Goal: Task Accomplishment & Management: Complete application form

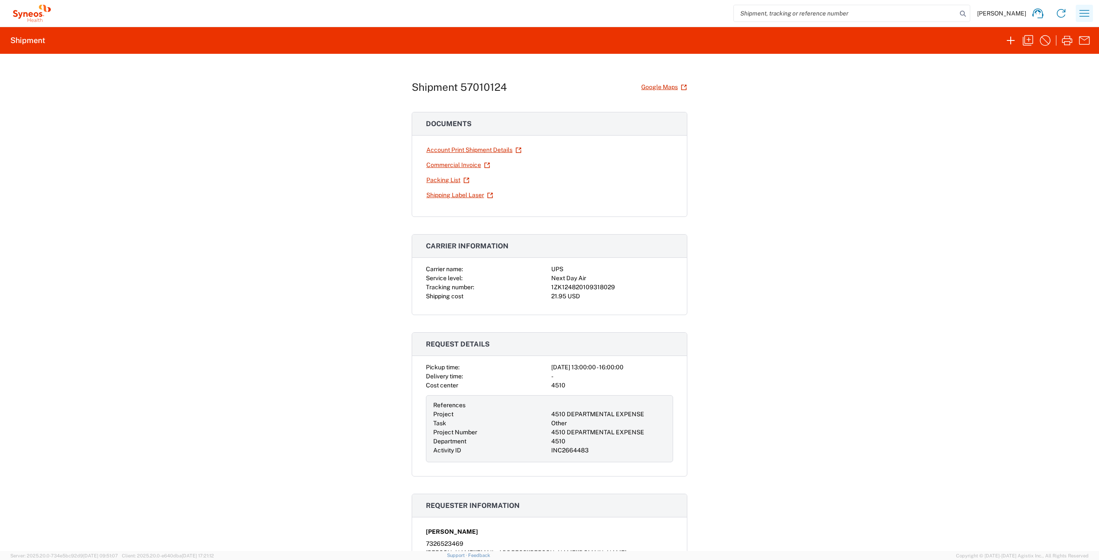
click at [1086, 15] on icon "button" at bounding box center [1085, 13] width 14 height 14
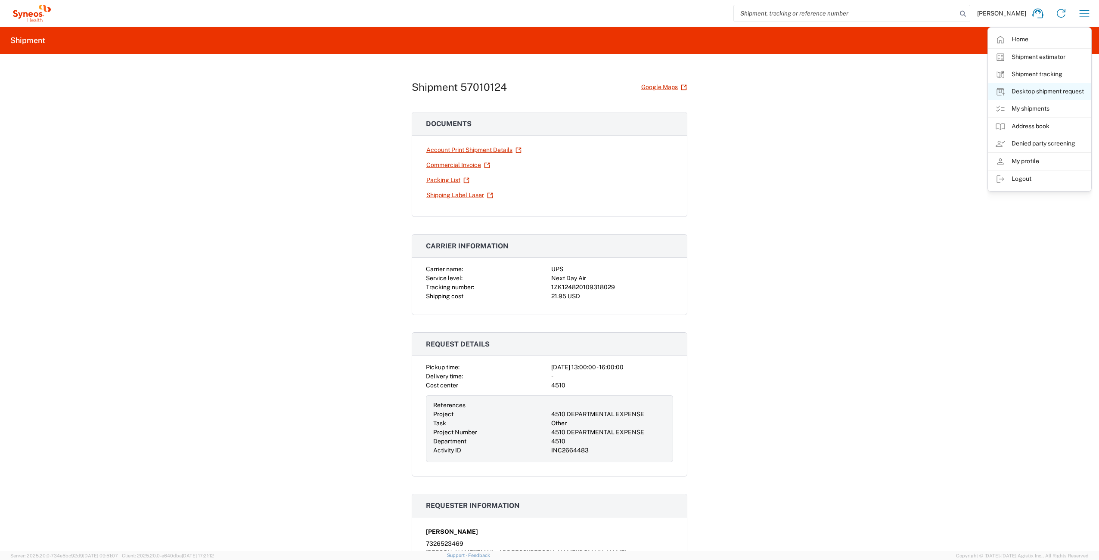
click at [1064, 92] on link "Desktop shipment request" at bounding box center [1040, 91] width 103 height 17
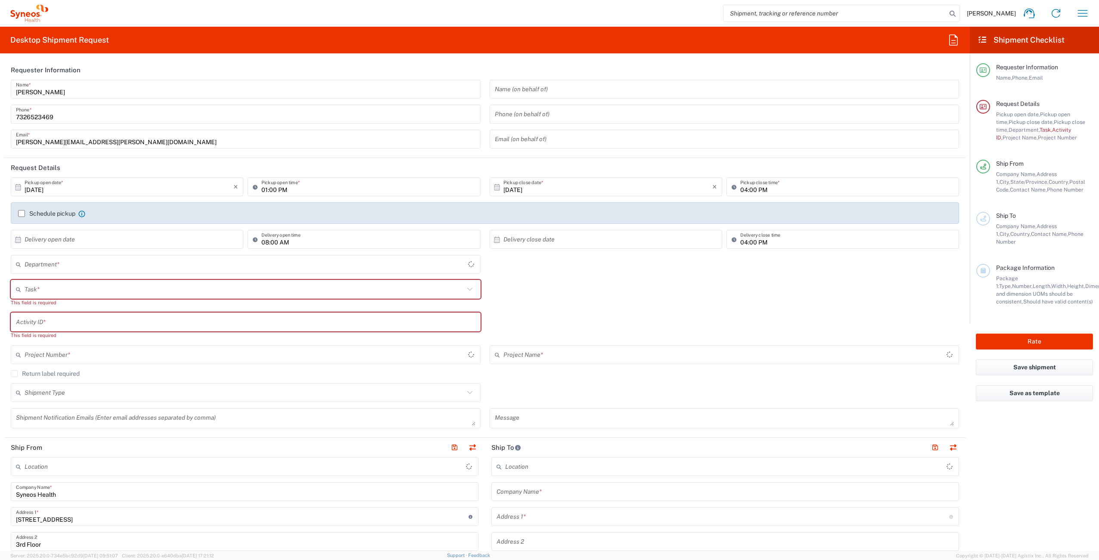
type input "[US_STATE]"
type input "[GEOGRAPHIC_DATA]"
type input "4510"
type input "Syneos Health Commercial Servi- [GEOGRAPHIC_DATA] [GEOGRAPHIC_DATA]"
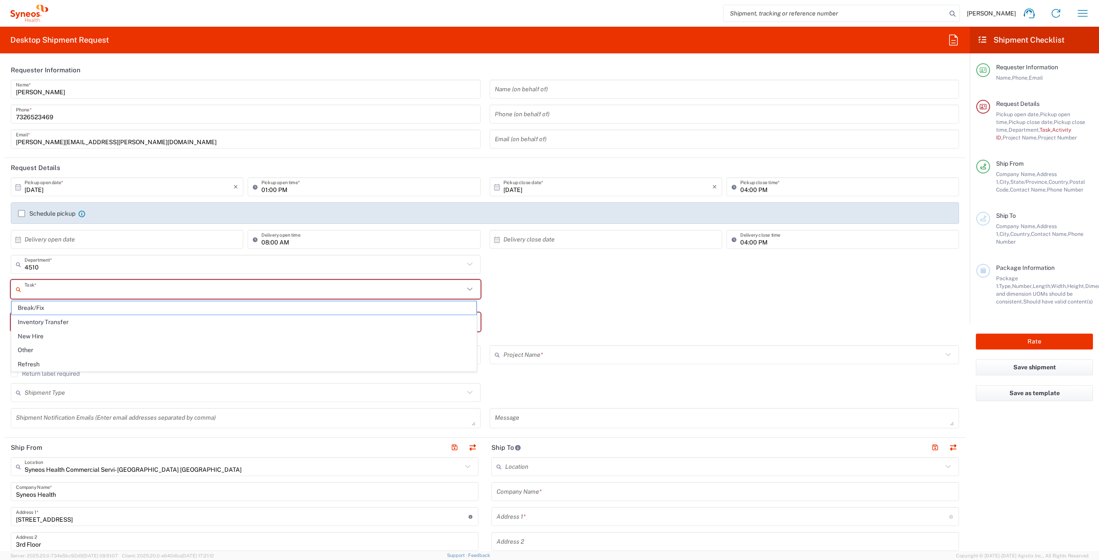
click at [59, 290] on input "text" at bounding box center [245, 289] width 440 height 15
click at [64, 355] on span "Other" at bounding box center [244, 350] width 465 height 13
type input "Other"
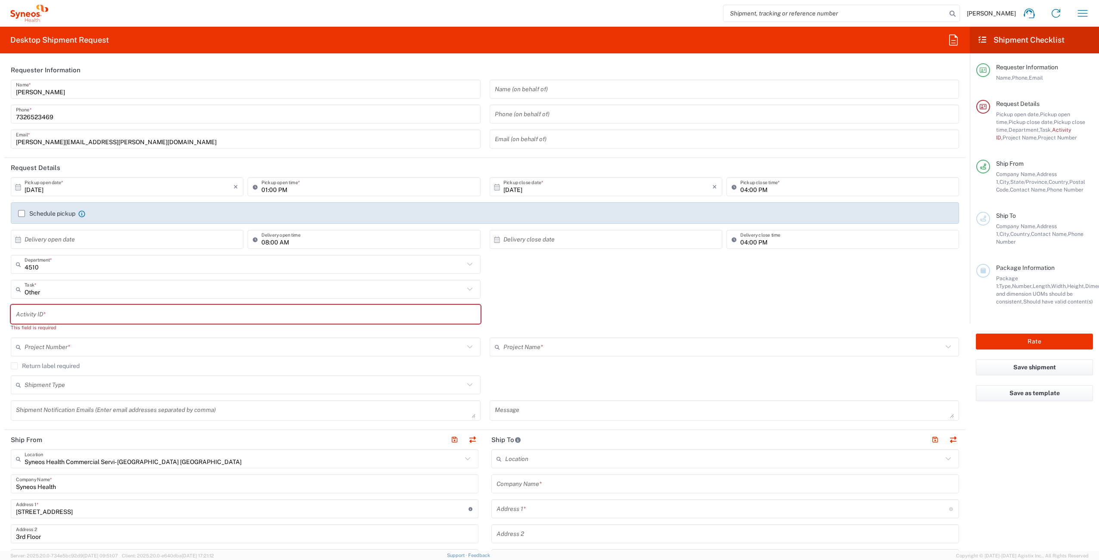
click at [87, 317] on input "text" at bounding box center [246, 314] width 460 height 15
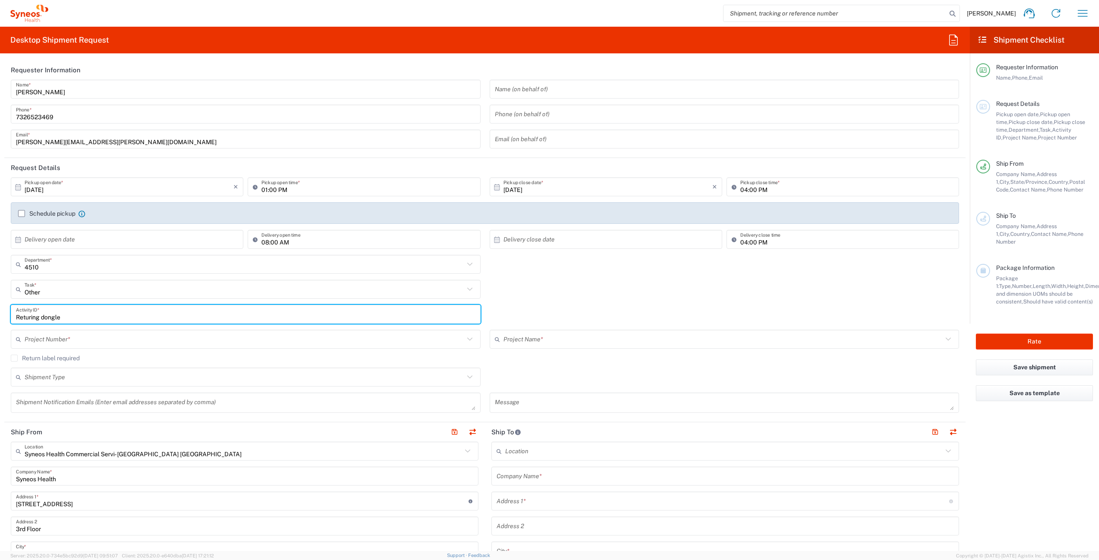
type input "Returing dongle"
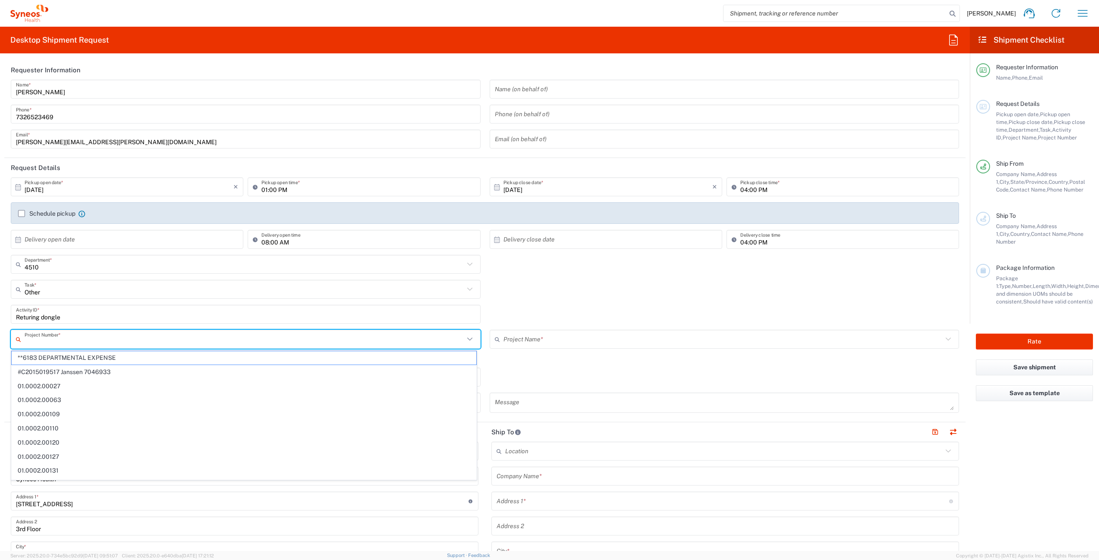
click at [106, 340] on input "text" at bounding box center [245, 339] width 440 height 15
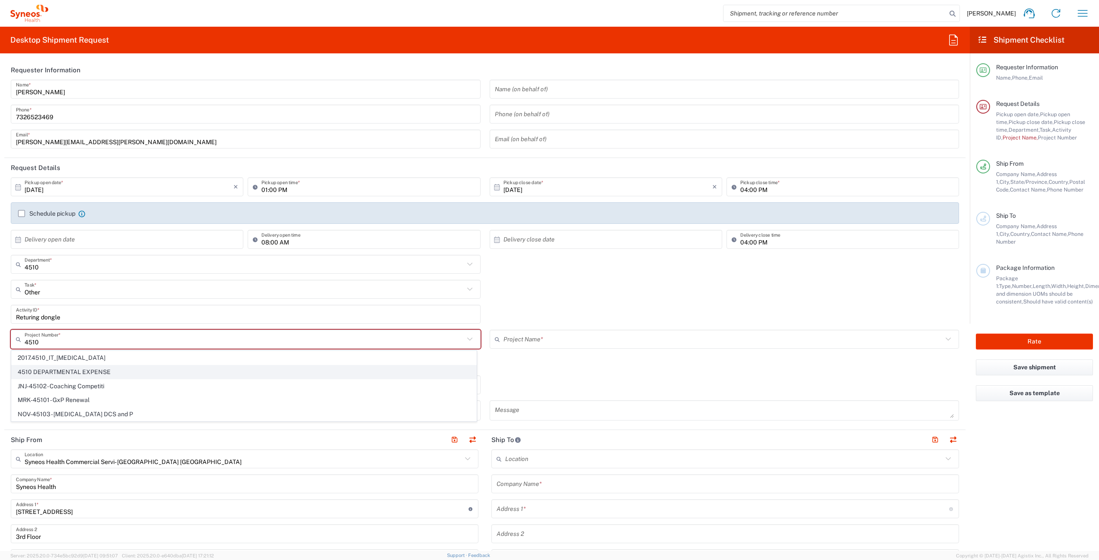
click at [122, 374] on span "4510 DEPARTMENTAL EXPENSE" at bounding box center [244, 372] width 465 height 13
type input "4510 DEPARTMENTAL EXPENSE"
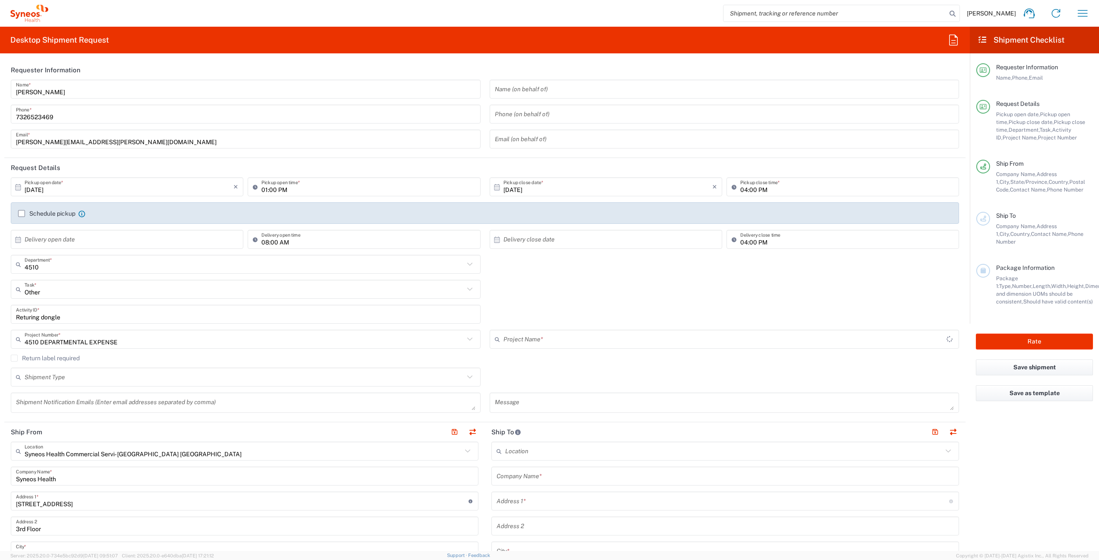
type input "4510 DEPARTMENTAL EXPENSE"
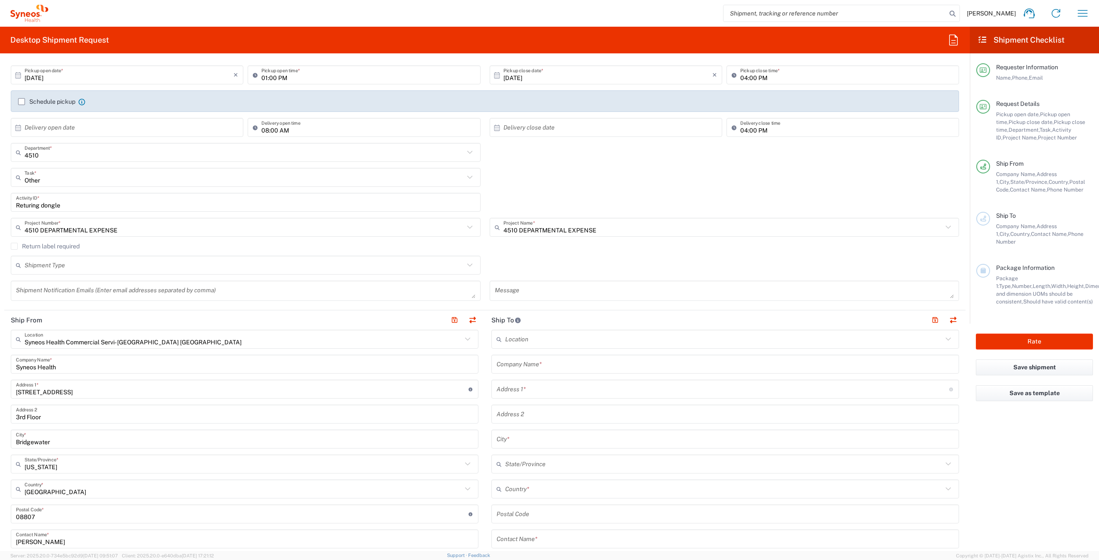
scroll to position [177, 0]
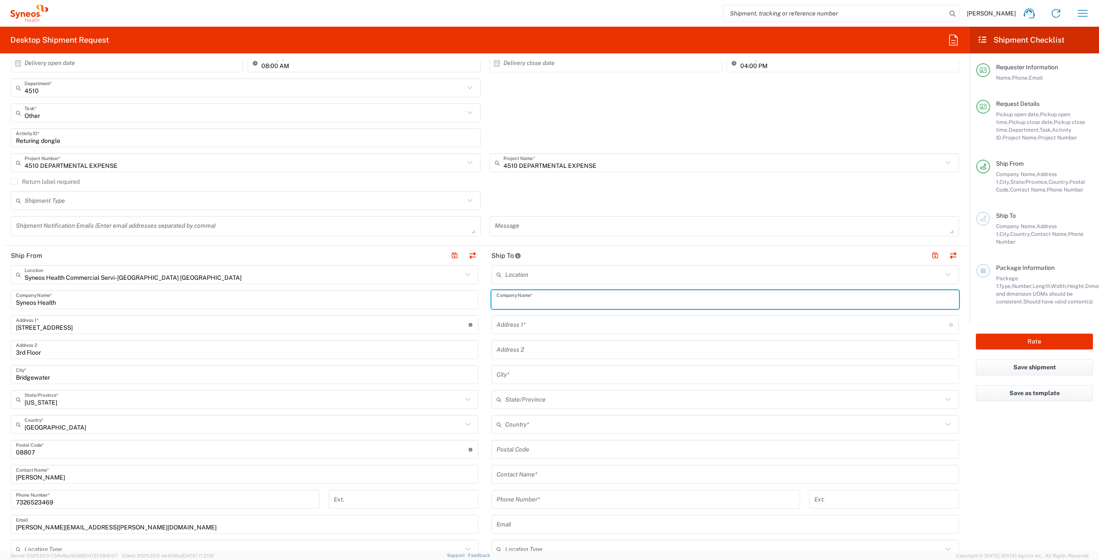
click at [538, 301] on input "text" at bounding box center [725, 299] width 457 height 15
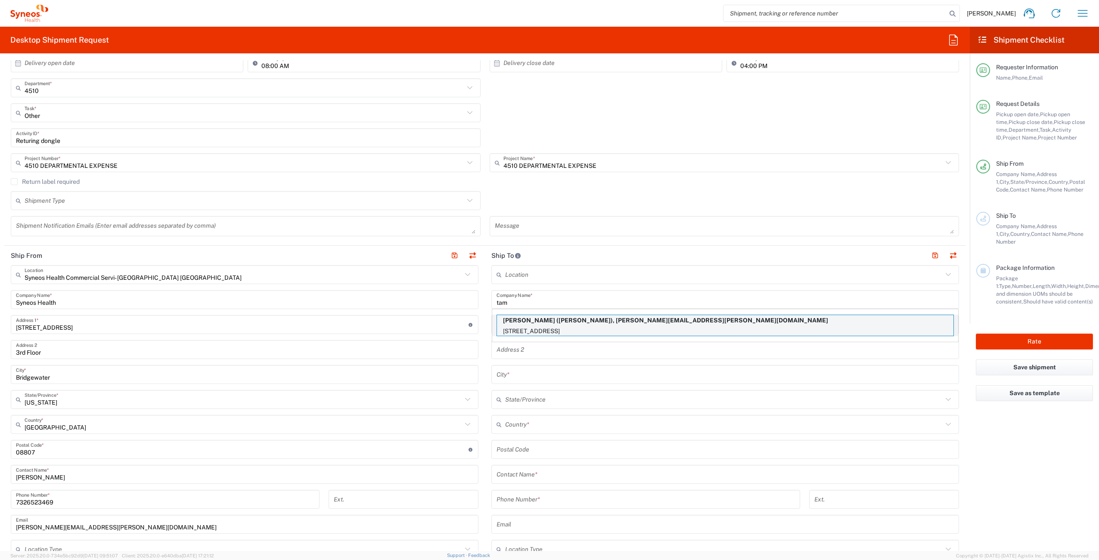
click at [567, 325] on p "[PERSON_NAME] ([PERSON_NAME]), [PERSON_NAME][EMAIL_ADDRESS][PERSON_NAME][DOMAIN…" at bounding box center [725, 320] width 457 height 11
type input "[PERSON_NAME]"
type input "[STREET_ADDRESS]"
type input "[PERSON_NAME]"
type input "[GEOGRAPHIC_DATA]"
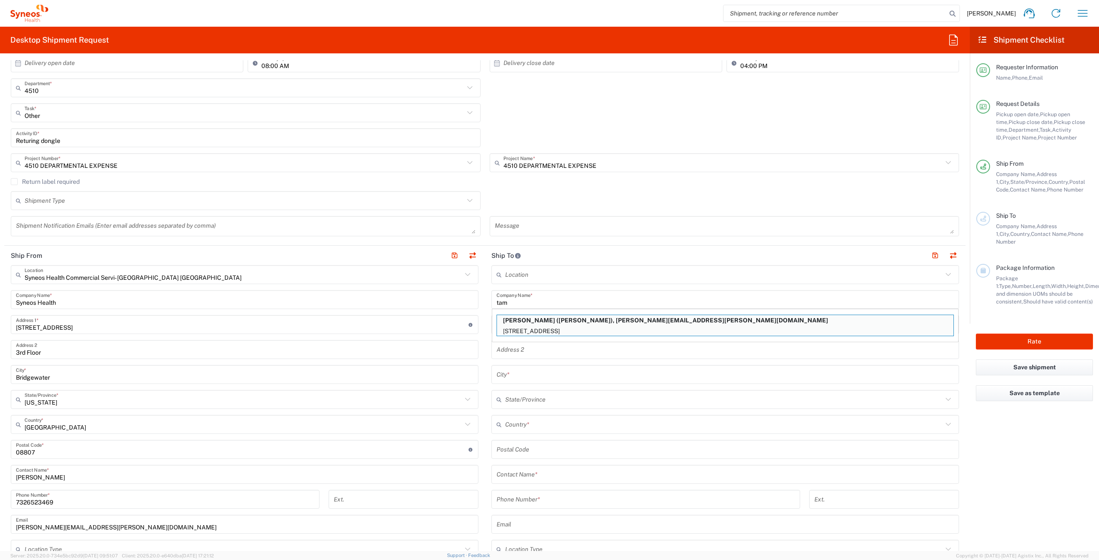
type input "02461"
type input "[PERSON_NAME]"
type input "6177350698"
type input "[PERSON_NAME][EMAIL_ADDRESS][PERSON_NAME][DOMAIN_NAME]"
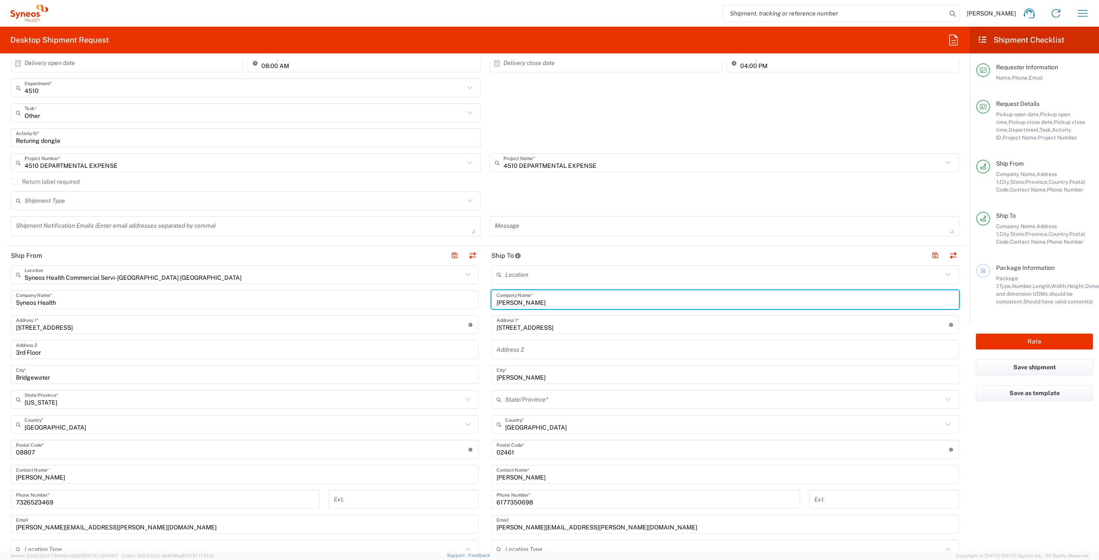
type input "[US_STATE]"
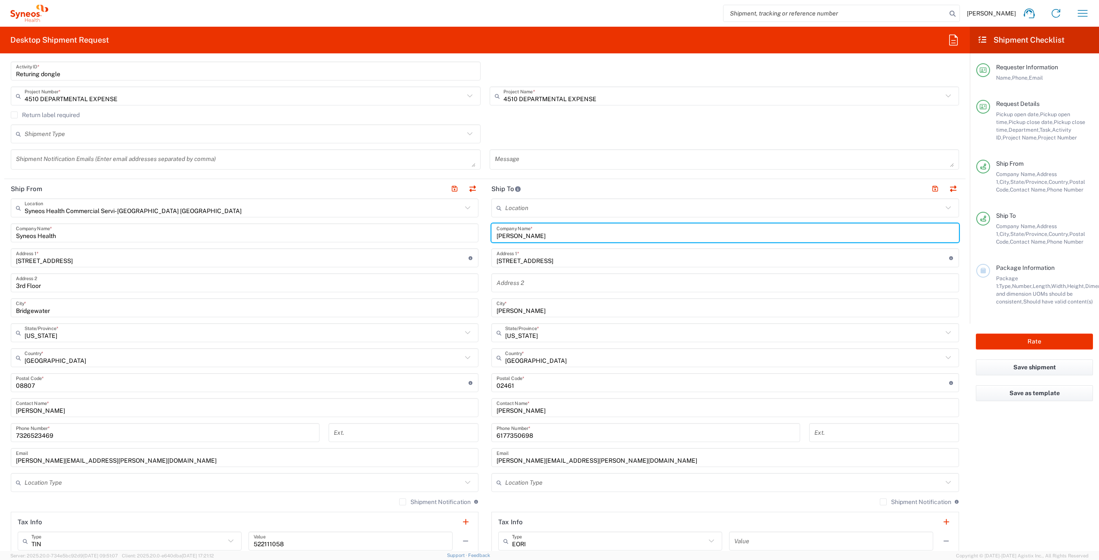
scroll to position [345, 0]
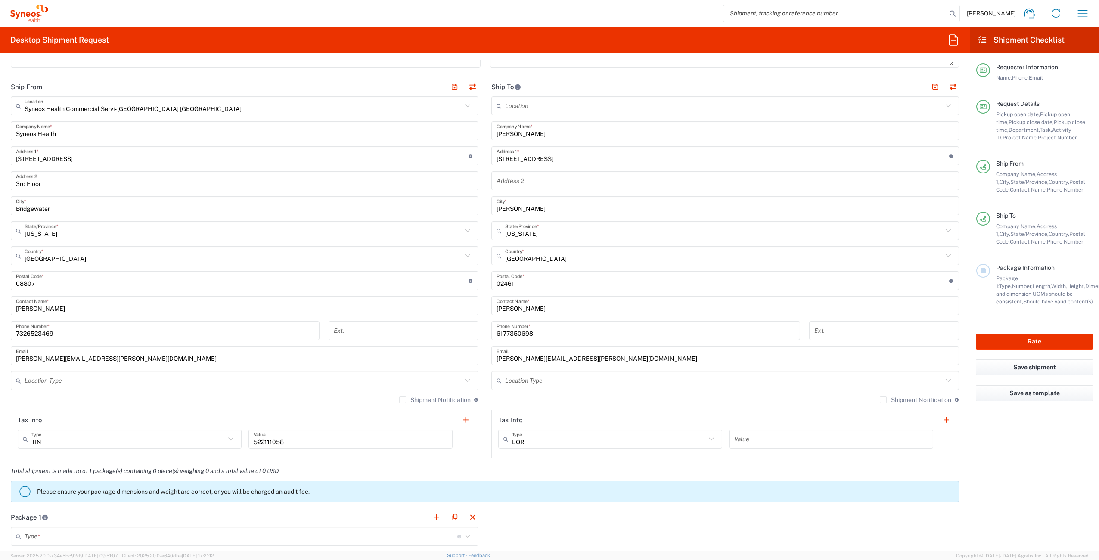
click at [880, 401] on label "Shipment Notification" at bounding box center [916, 400] width 72 height 7
click at [883, 400] on input "Shipment Notification" at bounding box center [883, 400] width 0 height 0
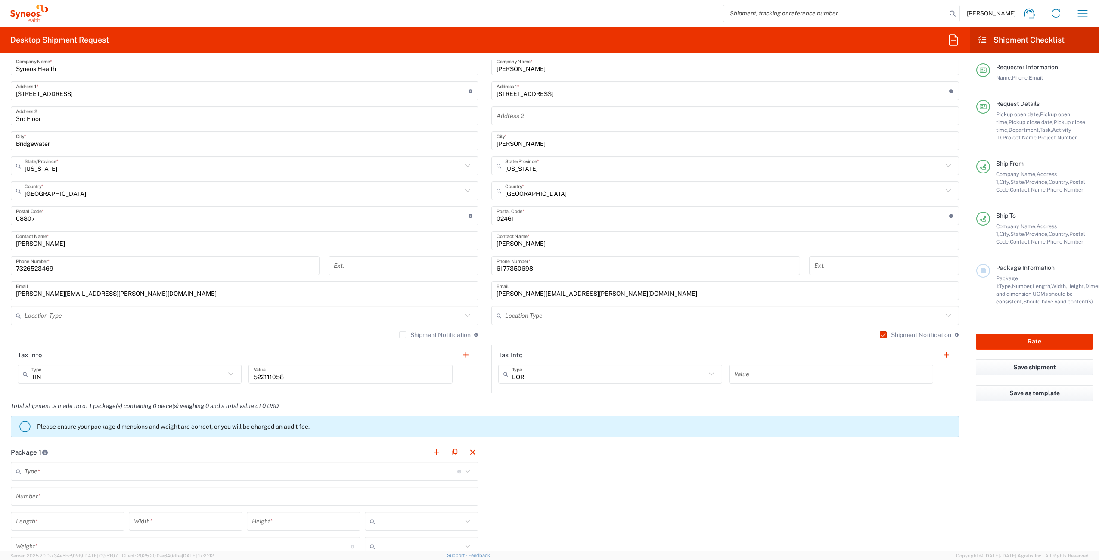
scroll to position [510, 0]
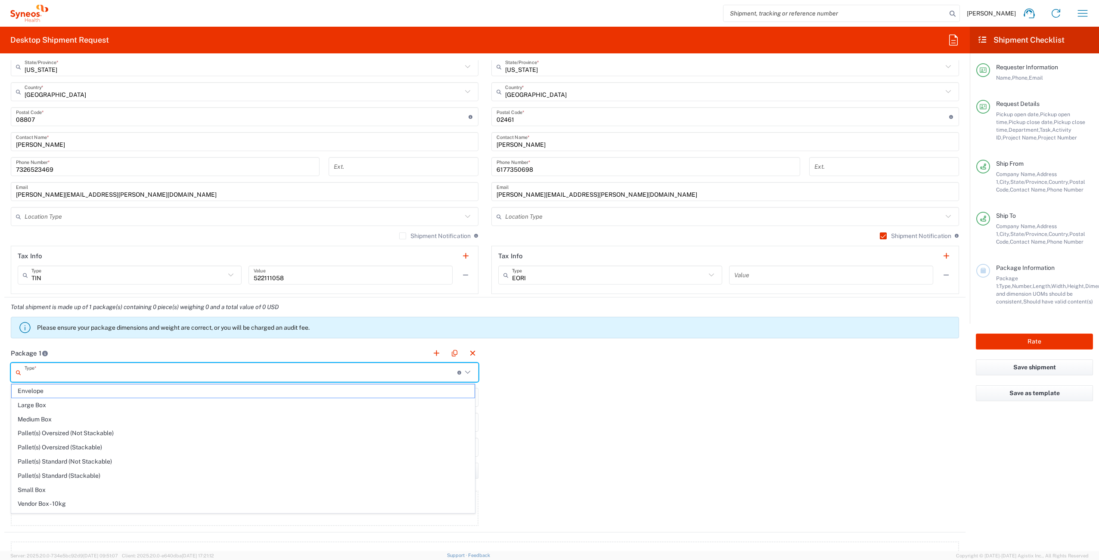
click at [61, 373] on input "text" at bounding box center [241, 372] width 433 height 15
click at [81, 393] on span "Envelope" at bounding box center [243, 391] width 463 height 13
type input "Envelope"
type input "1"
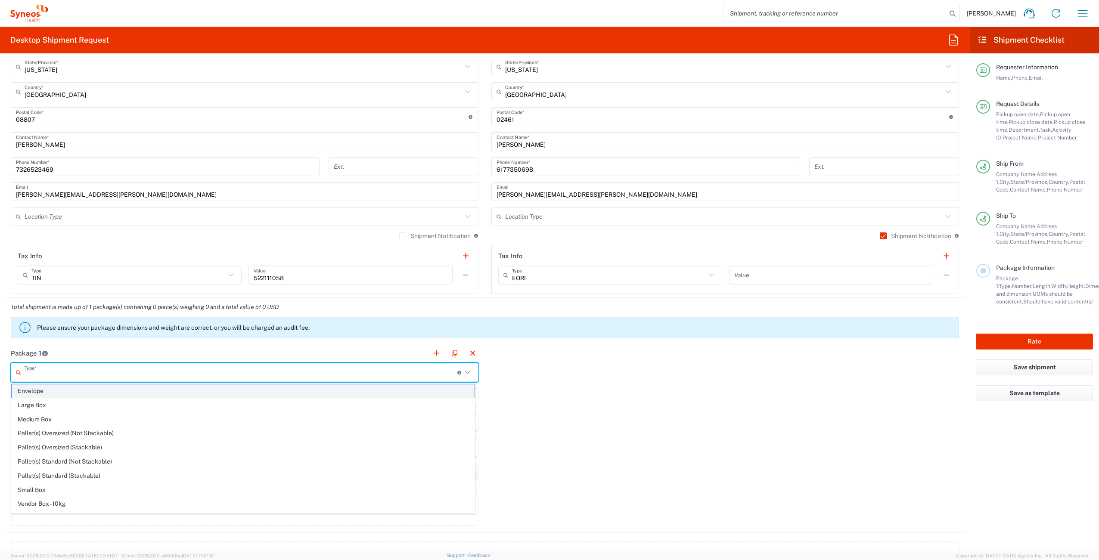
type input "9.5"
type input "12.5"
type input "0.25"
type input "in"
type input "0.45"
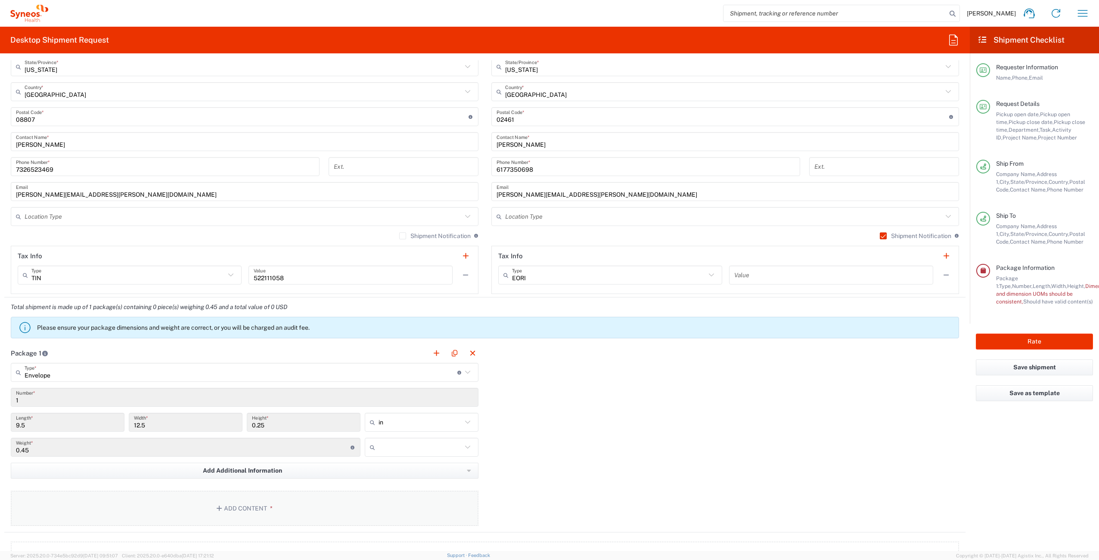
click at [245, 510] on button "Add Content *" at bounding box center [245, 508] width 468 height 35
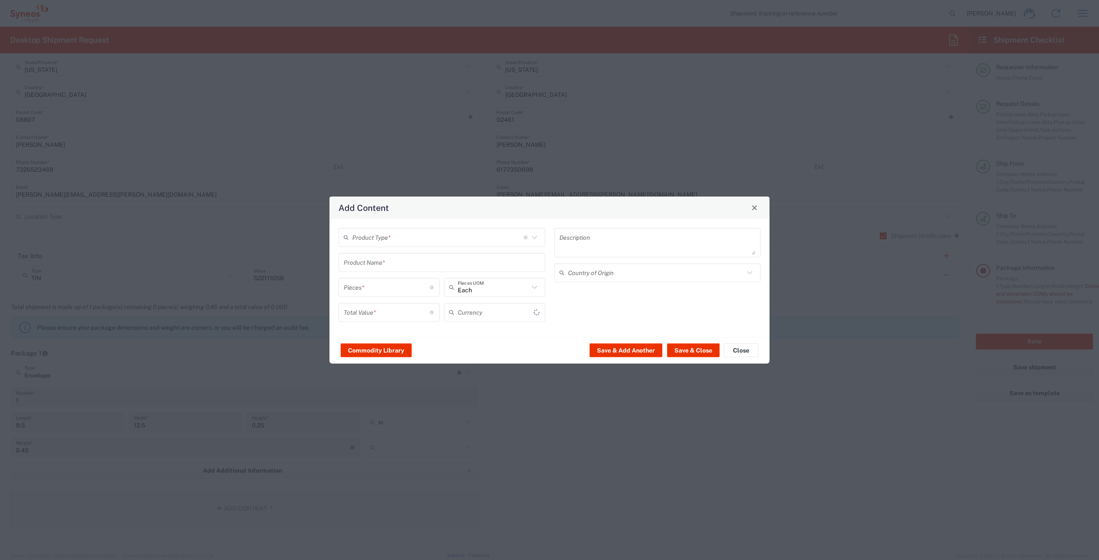
type input "US Dollar"
click at [425, 239] on input "text" at bounding box center [437, 237] width 171 height 15
click at [403, 268] on span "General Commodity" at bounding box center [441, 270] width 205 height 13
type input "General Commodity"
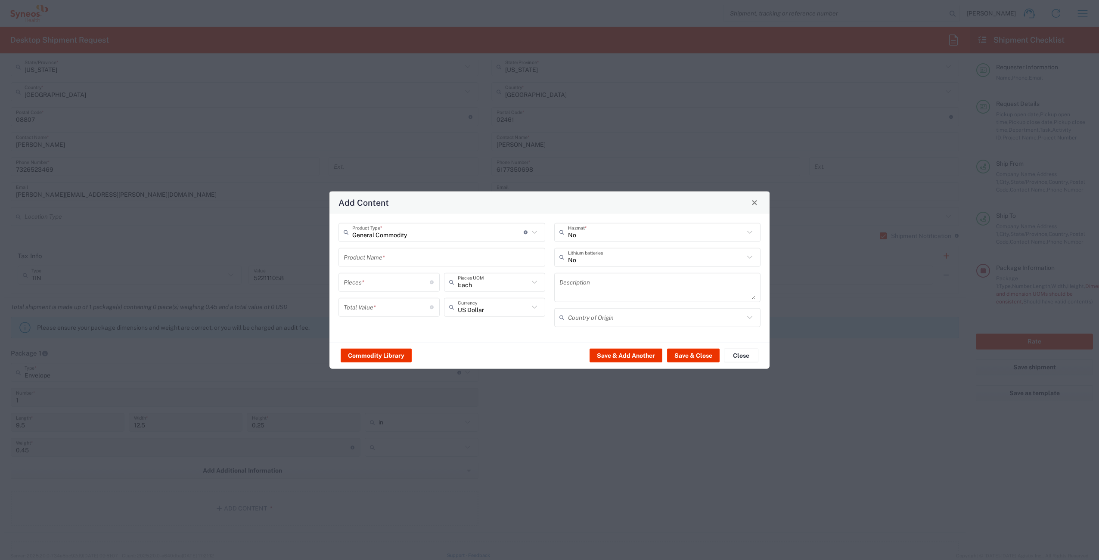
click at [391, 259] on input "text" at bounding box center [442, 257] width 196 height 15
type input "d"
type input "Dongle for wireless mouse"
click at [392, 289] on input "number" at bounding box center [387, 282] width 86 height 15
type input "1"
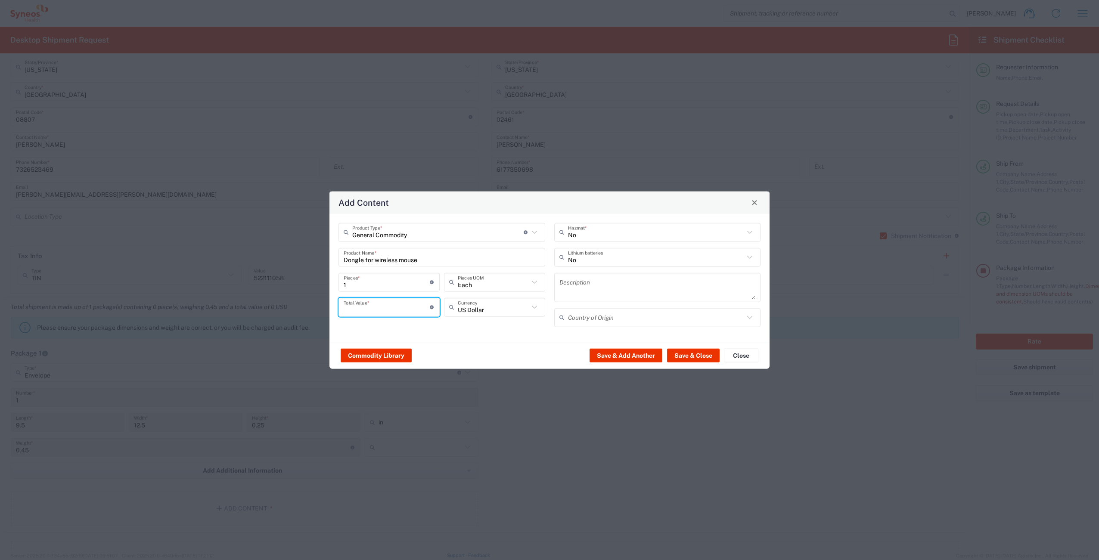
click at [389, 313] on input "number" at bounding box center [387, 307] width 86 height 15
type input "25"
click at [694, 359] on button "Save & Close" at bounding box center [693, 356] width 53 height 14
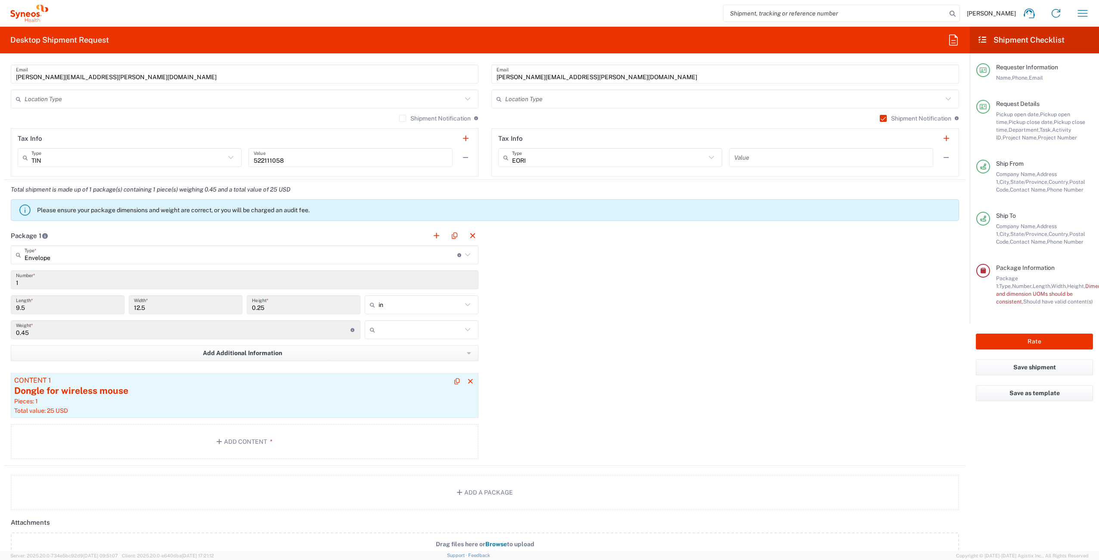
scroll to position [589, 0]
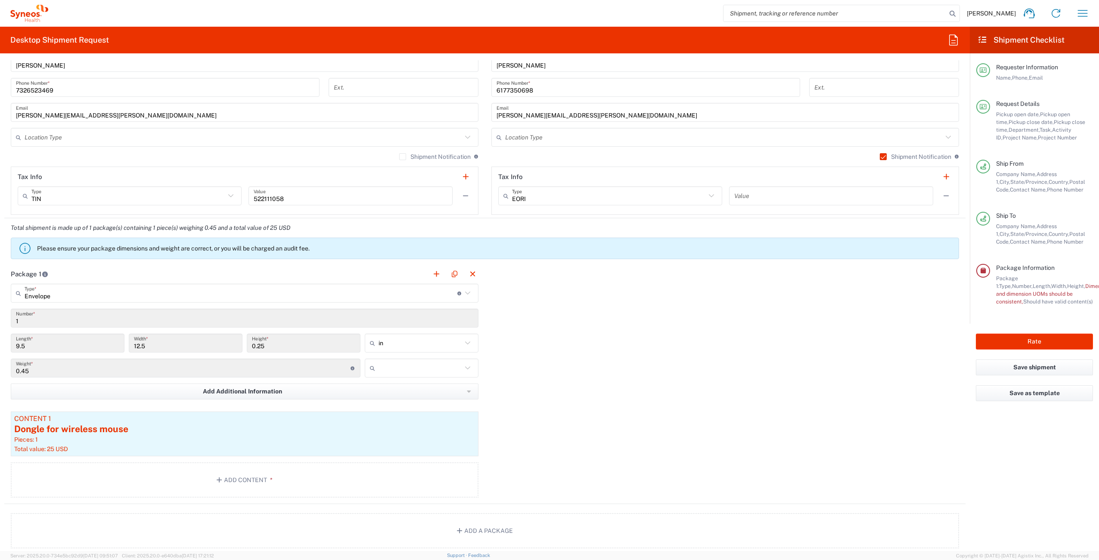
click at [402, 372] on input "text" at bounding box center [421, 368] width 84 height 14
click at [401, 406] on span "lbs" at bounding box center [418, 401] width 111 height 13
type input "lbs"
click at [995, 344] on button "Rate" at bounding box center [1034, 342] width 117 height 16
type input "4510 DEPARTMENTAL EXPENSE"
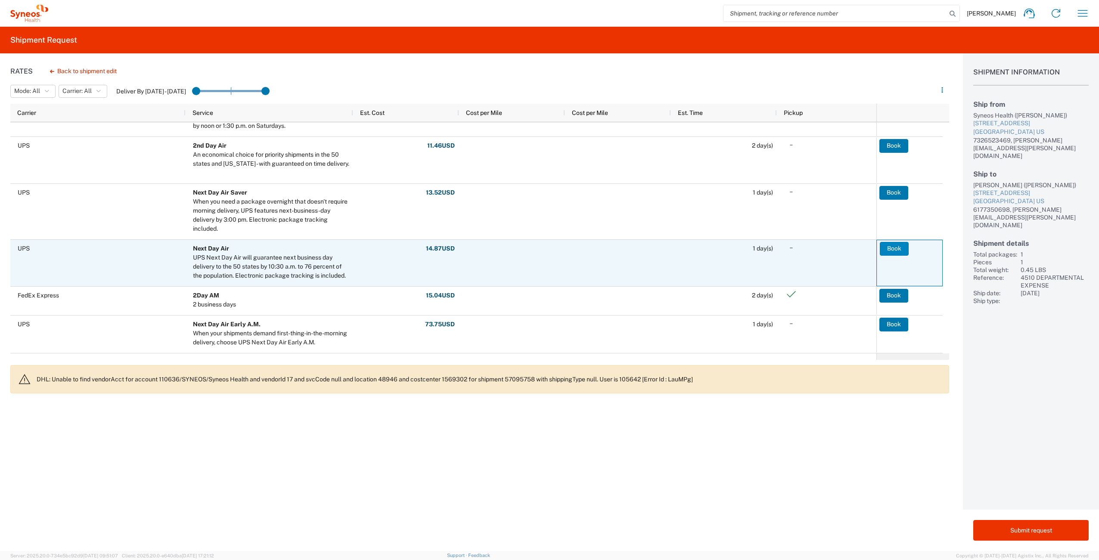
click at [892, 249] on button "Book" at bounding box center [894, 249] width 29 height 14
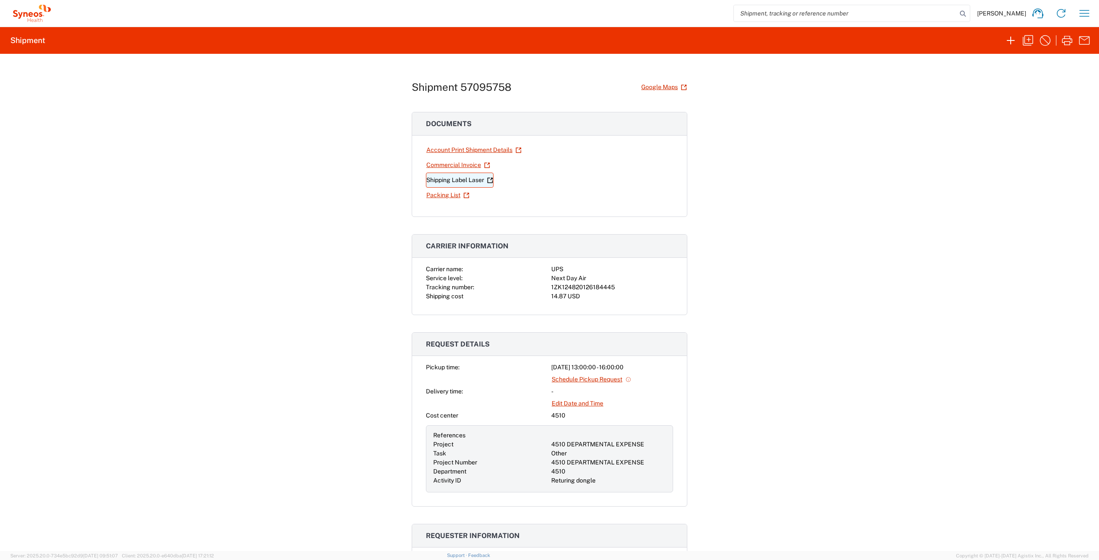
click at [474, 182] on link "Shipping Label Laser" at bounding box center [460, 180] width 68 height 15
